Goal: Purchase product/service

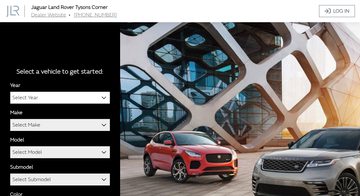
click at [102, 94] on b at bounding box center [102, 94] width 0 height 0
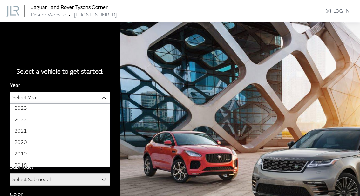
scroll to position [41, 0]
select select "39"
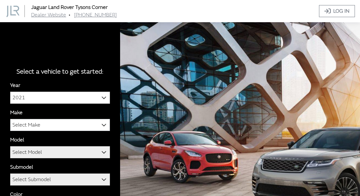
click at [102, 122] on b at bounding box center [102, 122] width 0 height 0
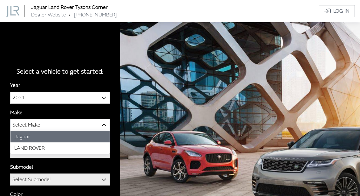
select select "39"
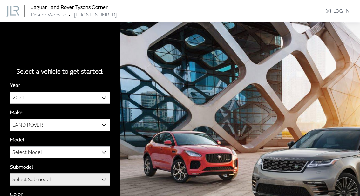
click at [104, 157] on span at bounding box center [104, 152] width 11 height 11
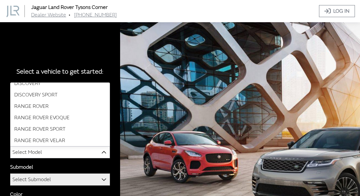
scroll to position [17, 0]
select select "916"
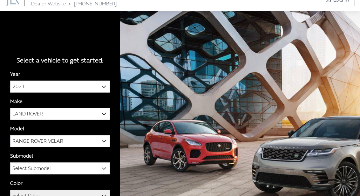
scroll to position [14, 0]
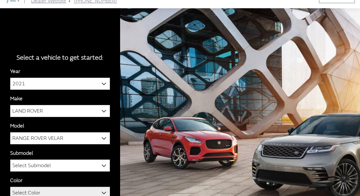
click at [102, 162] on b at bounding box center [102, 162] width 0 height 0
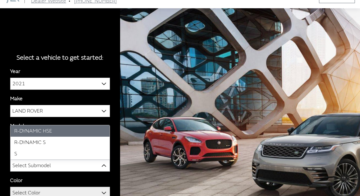
select select "2741"
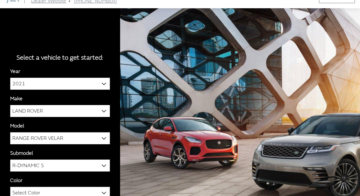
click at [100, 196] on span at bounding box center [104, 192] width 11 height 11
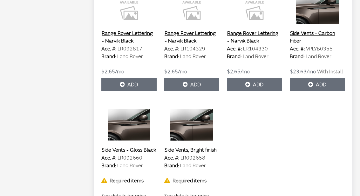
scroll to position [1041, 0]
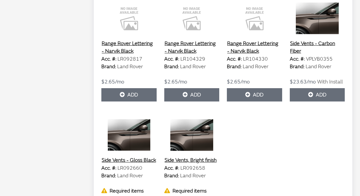
click at [126, 56] on button "Range Rover Lettering - Narvik Black" at bounding box center [128, 48] width 55 height 16
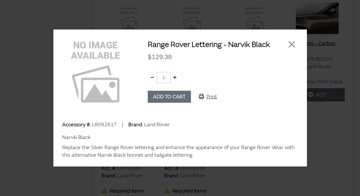
click at [295, 43] on button "Close" at bounding box center [292, 45] width 10 height 10
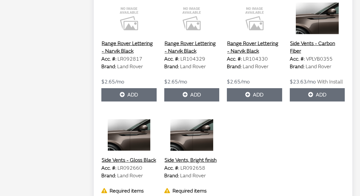
click at [194, 55] on button "Range Rover Lettering - Narvik Black" at bounding box center [191, 47] width 55 height 16
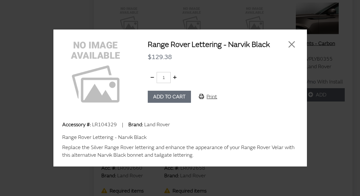
click at [291, 44] on button "Close" at bounding box center [292, 45] width 10 height 10
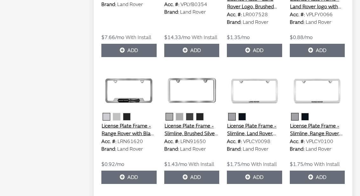
scroll to position [698, 0]
